Goal: Task Accomplishment & Management: Manage account settings

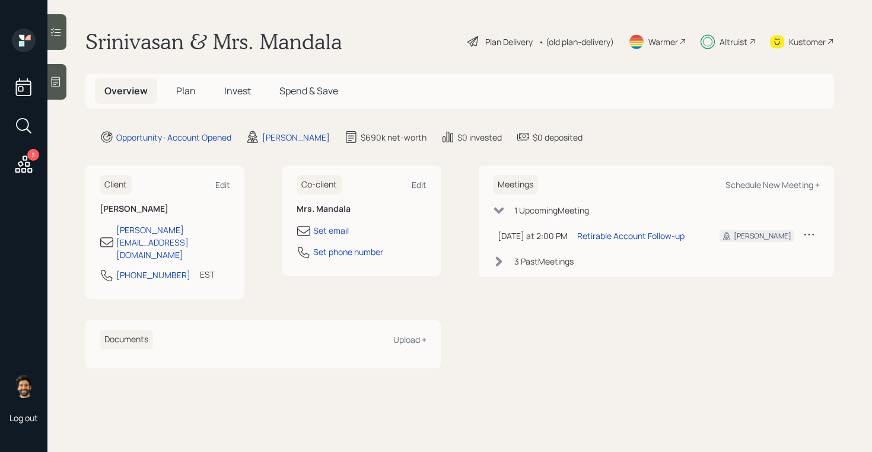
click at [190, 85] on span "Plan" at bounding box center [186, 90] width 20 height 13
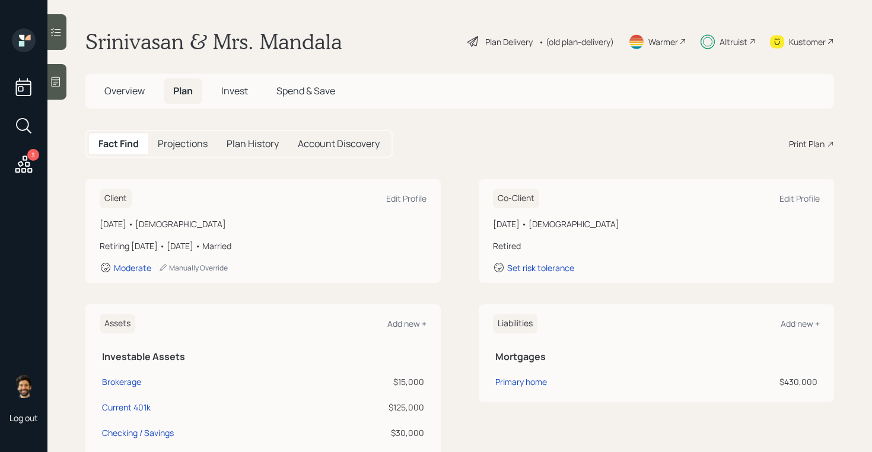
click at [23, 169] on icon at bounding box center [23, 164] width 21 height 21
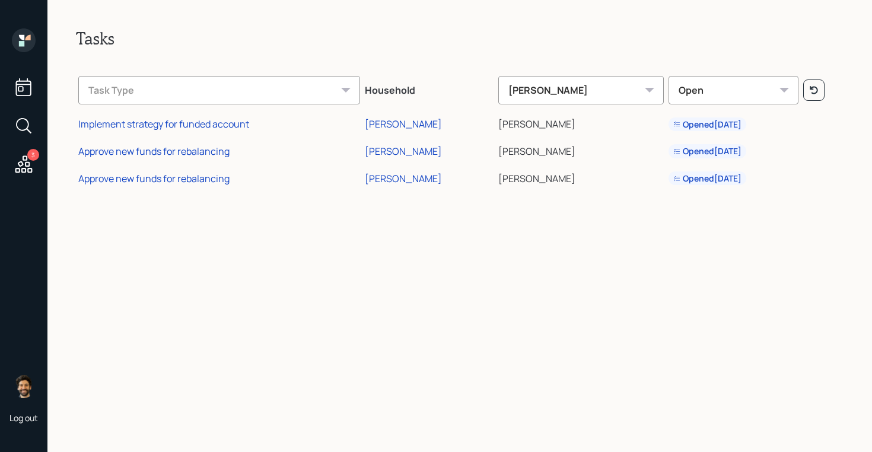
click at [23, 38] on icon at bounding box center [21, 37] width 5 height 5
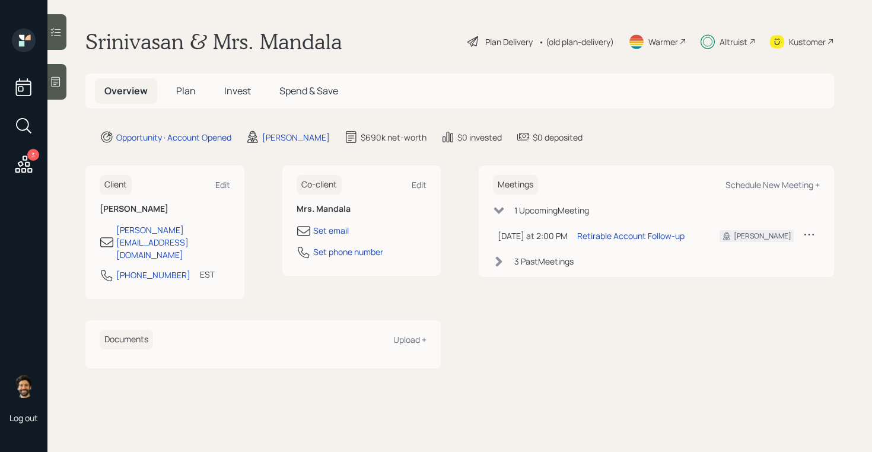
click at [186, 84] on span "Plan" at bounding box center [186, 90] width 20 height 13
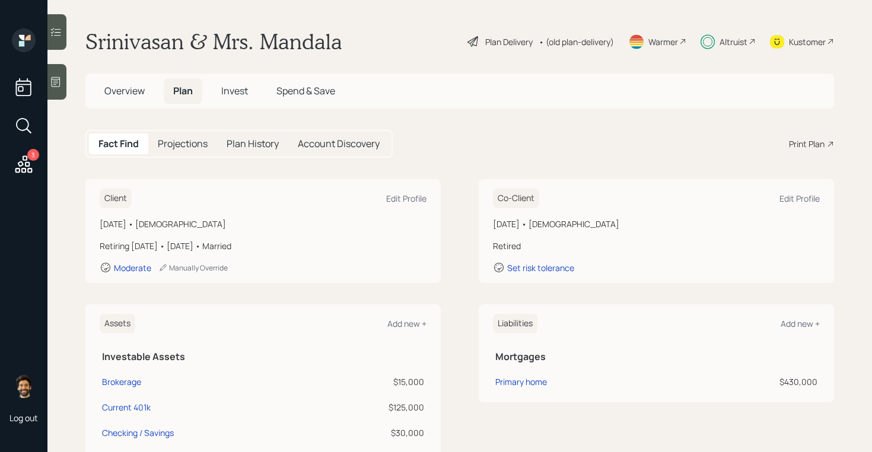
click at [226, 94] on span "Invest" at bounding box center [234, 90] width 27 height 13
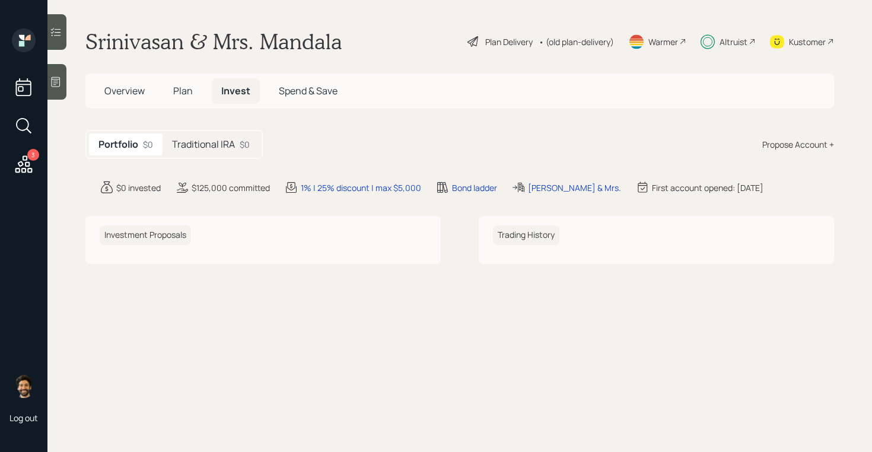
click at [199, 151] on div "Traditional IRA $0" at bounding box center [211, 144] width 97 height 22
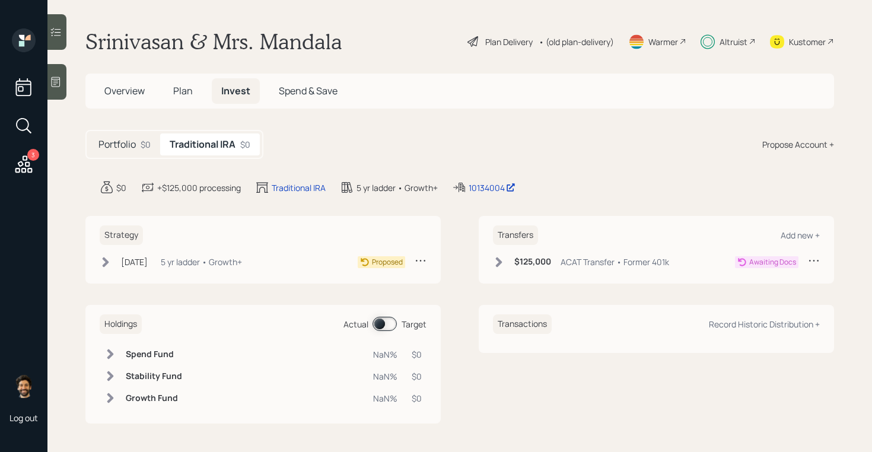
click at [200, 263] on div "5 yr ladder • Growth+" at bounding box center [201, 262] width 81 height 12
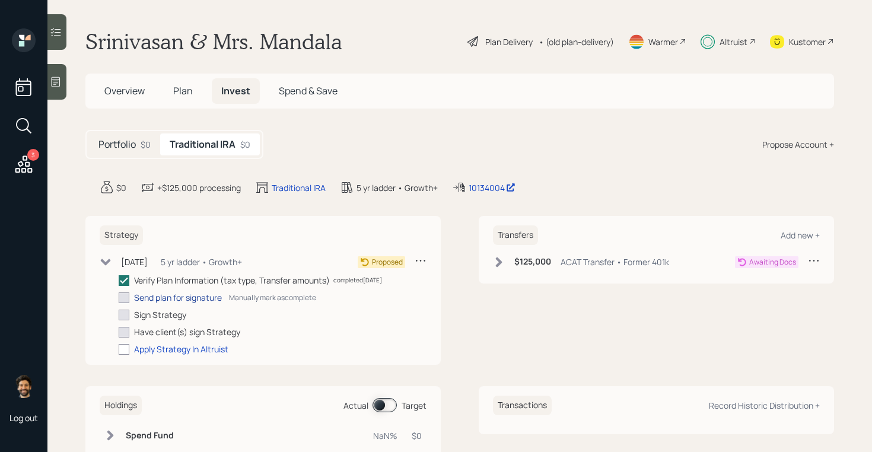
click at [164, 296] on div "Send plan for signature" at bounding box center [178, 297] width 88 height 12
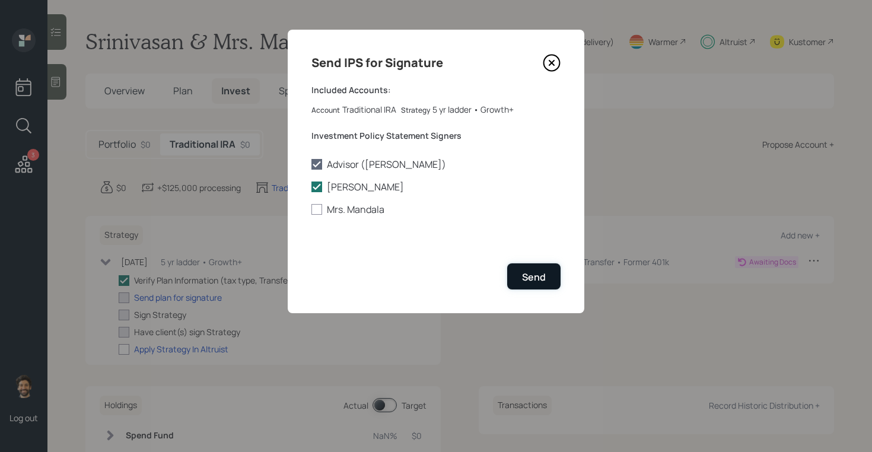
click at [545, 266] on button "Send" at bounding box center [533, 276] width 53 height 26
checkbox input "true"
